Goal: Navigation & Orientation: Go to known website

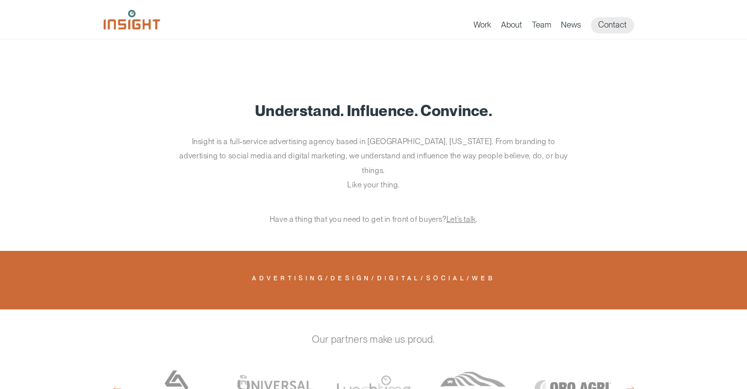
scroll to position [679, 0]
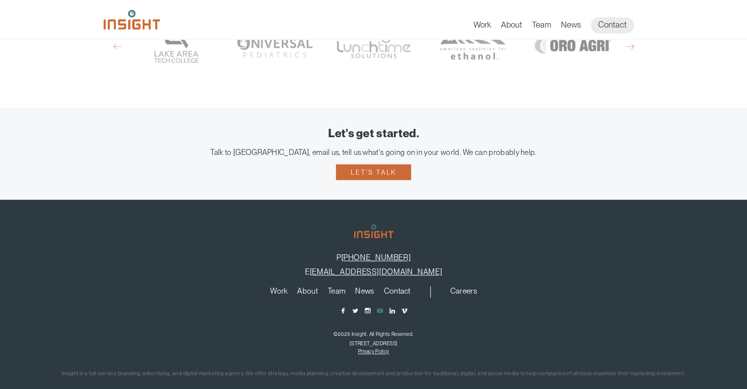
click at [379, 307] on span "main content section" at bounding box center [379, 310] width 7 height 7
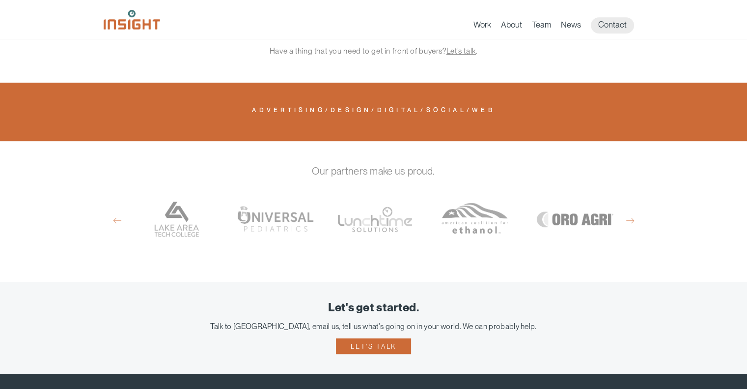
scroll to position [679, 0]
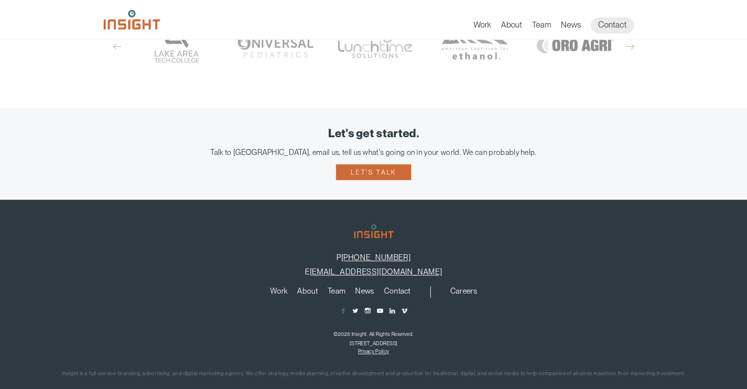
click at [340, 307] on span "main content section" at bounding box center [343, 310] width 7 height 7
click at [356, 307] on span "main content section" at bounding box center [355, 310] width 7 height 7
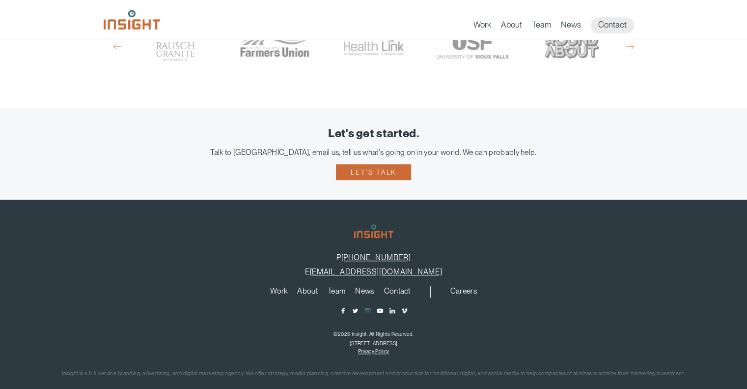
click at [369, 307] on span "main content section" at bounding box center [367, 310] width 7 height 7
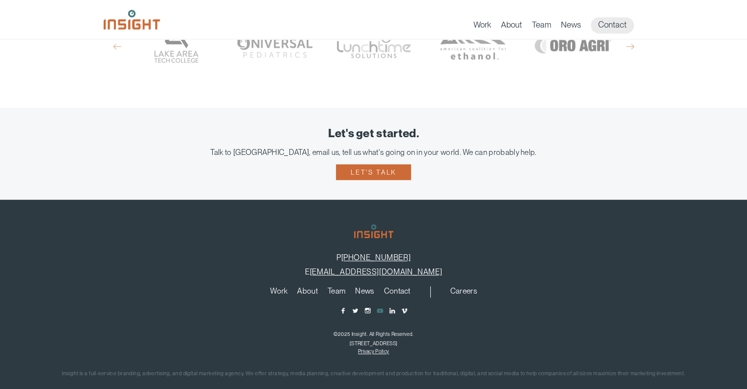
click at [381, 307] on span "main content section" at bounding box center [379, 310] width 7 height 7
click at [393, 307] on span "main content section" at bounding box center [392, 310] width 7 height 7
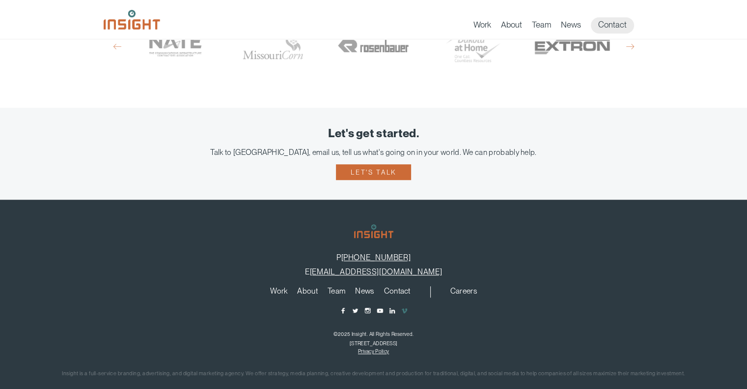
click at [401, 307] on span "main content section" at bounding box center [404, 310] width 7 height 7
